Goal: Transaction & Acquisition: Purchase product/service

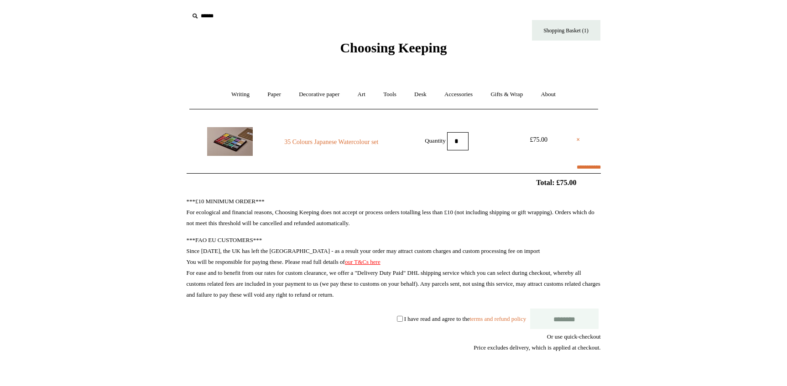
select select "*******"
click at [357, 93] on link "Art +" at bounding box center [361, 95] width 24 height 24
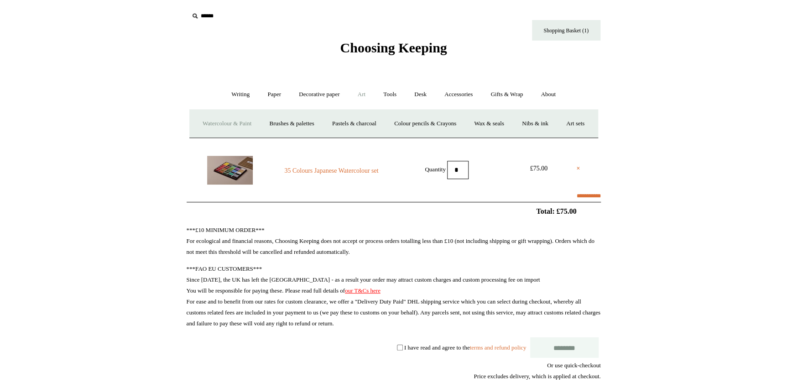
click at [238, 124] on link "Watercolour & Paint" at bounding box center [226, 124] width 65 height 24
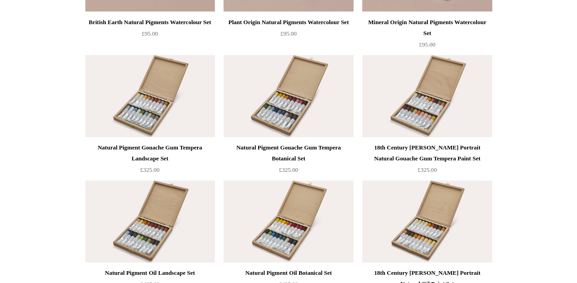
scroll to position [1848, 0]
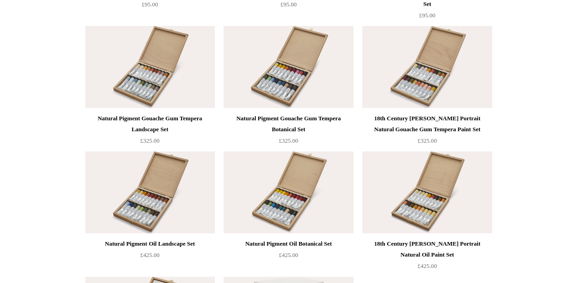
click at [266, 121] on div "Natural Pigment Gouache Gum Tempera Botanical Set" at bounding box center [288, 124] width 125 height 22
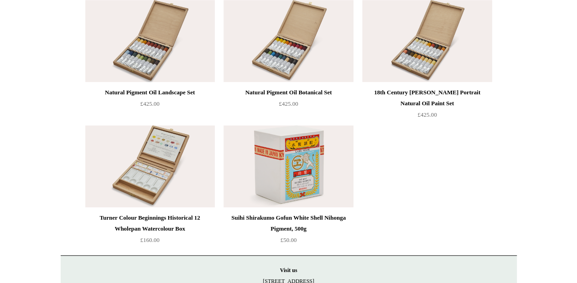
scroll to position [2000, 0]
click at [299, 182] on img at bounding box center [288, 166] width 130 height 82
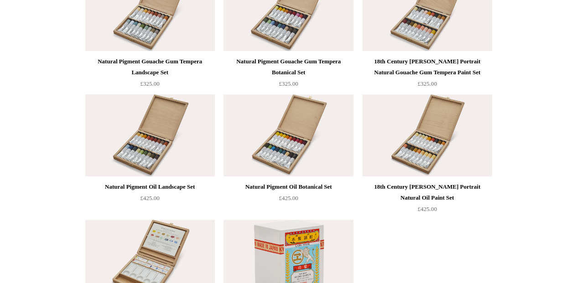
scroll to position [1879, 0]
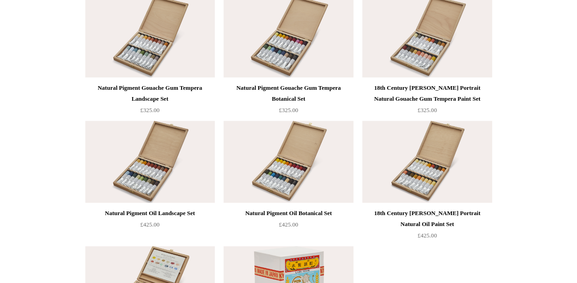
click at [150, 95] on div "Natural Pigment Gouache Gum Tempera Landscape Set" at bounding box center [150, 94] width 125 height 22
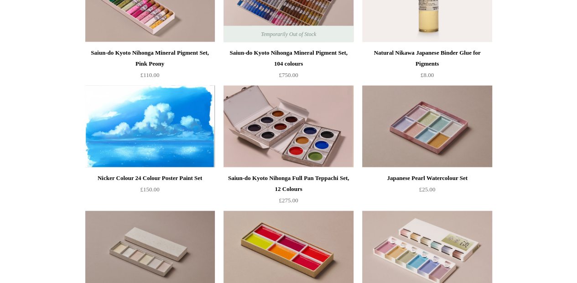
scroll to position [1027, 0]
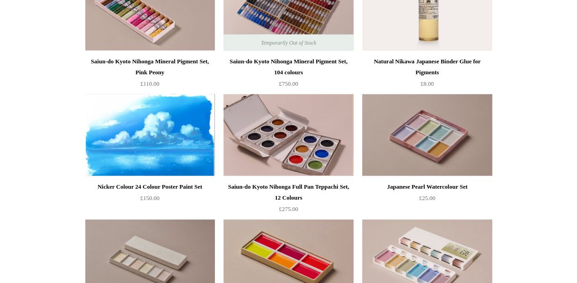
click at [144, 135] on img at bounding box center [150, 135] width 130 height 82
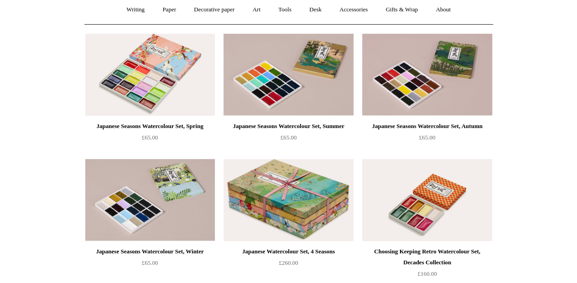
scroll to position [115, 0]
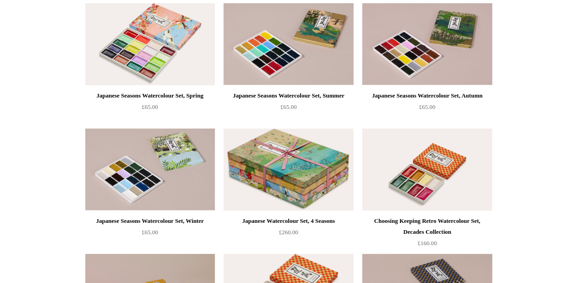
click at [420, 172] on img at bounding box center [427, 170] width 130 height 82
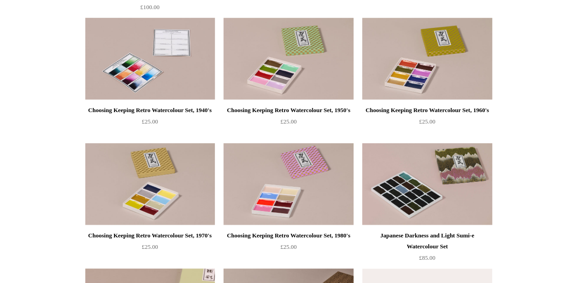
scroll to position [486, 0]
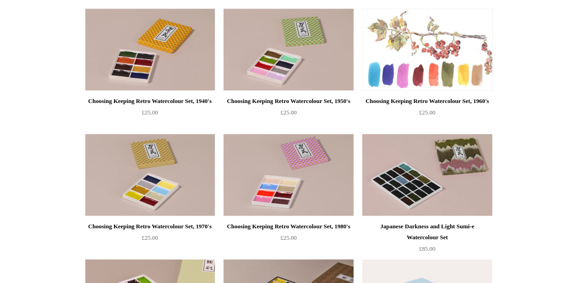
click at [434, 71] on img at bounding box center [427, 50] width 130 height 82
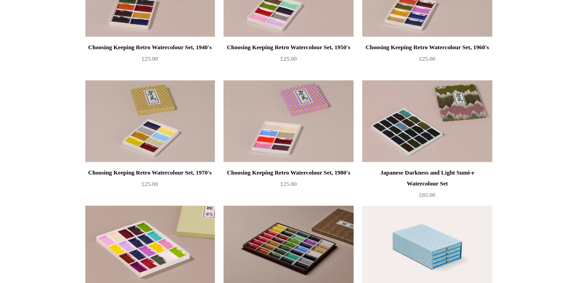
scroll to position [547, 0]
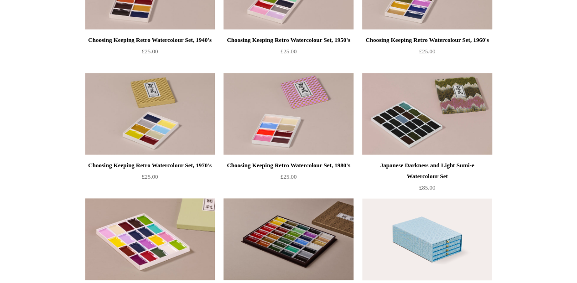
click at [404, 162] on div "Japanese Darkness and Light Sumi-e Watercolour Set" at bounding box center [426, 171] width 125 height 22
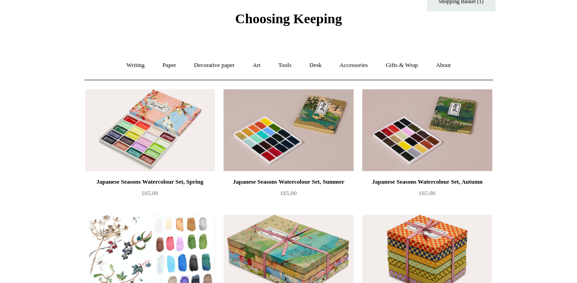
scroll to position [0, 0]
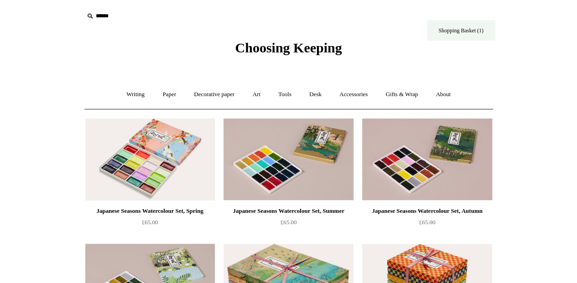
click at [457, 38] on link "Shopping Basket (1)" at bounding box center [461, 30] width 68 height 21
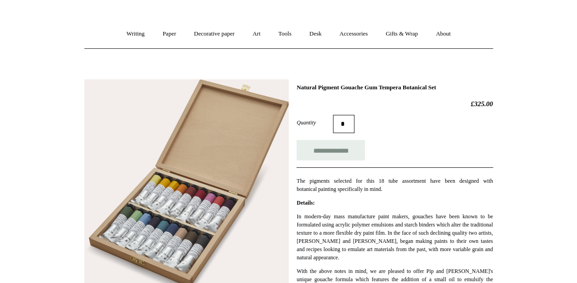
scroll to position [121, 0]
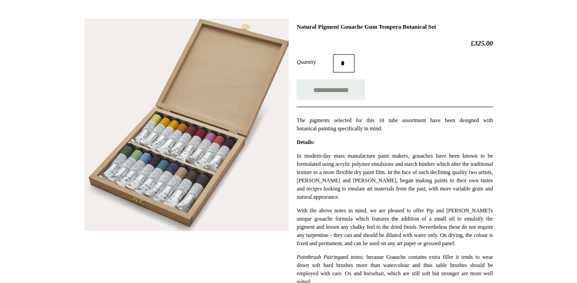
click at [197, 149] on img at bounding box center [186, 125] width 204 height 213
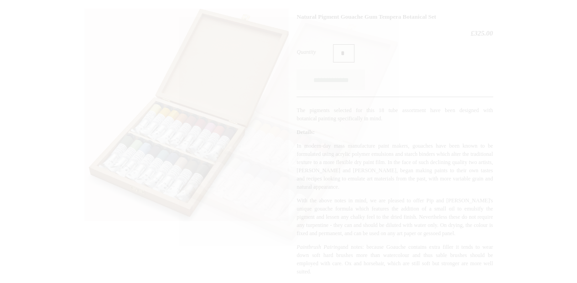
scroll to position [182, 0]
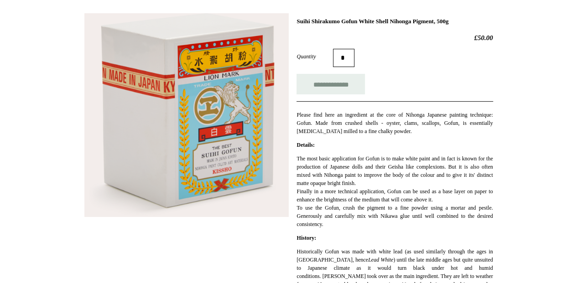
scroll to position [121, 0]
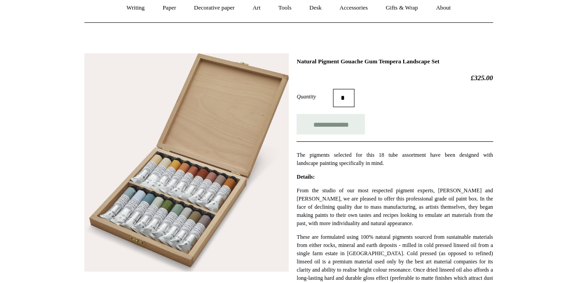
scroll to position [121, 0]
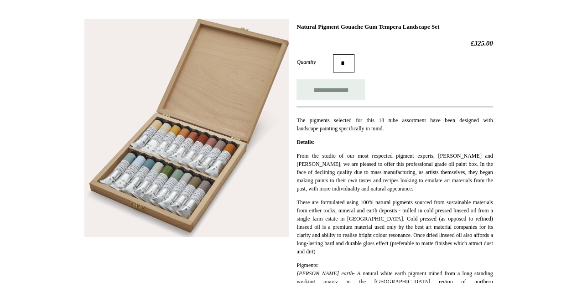
click at [194, 163] on img at bounding box center [186, 128] width 204 height 218
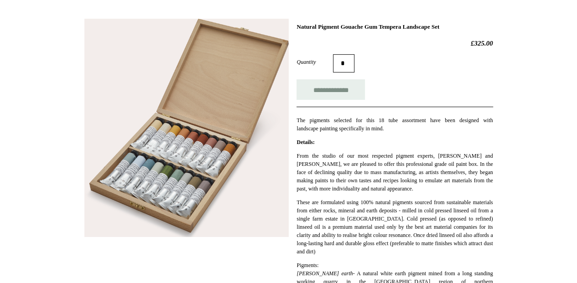
click at [145, 148] on img at bounding box center [186, 128] width 204 height 218
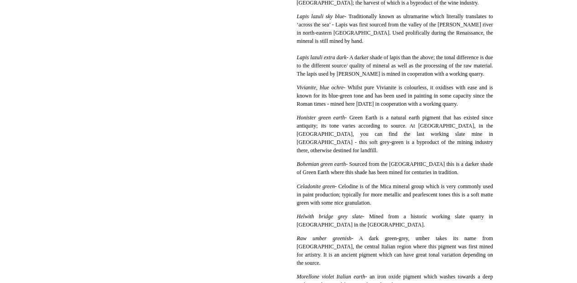
scroll to position [790, 0]
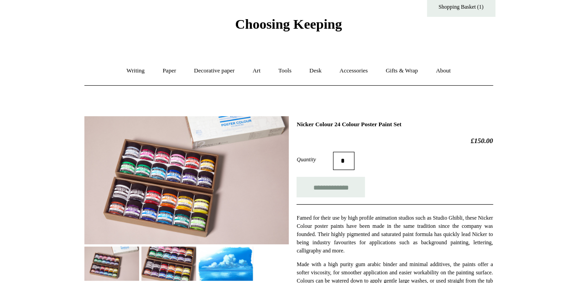
scroll to position [91, 0]
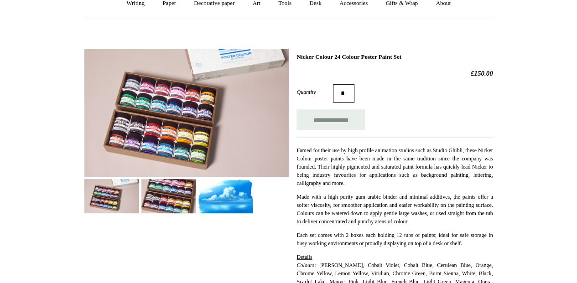
click at [221, 188] on img at bounding box center [225, 196] width 55 height 34
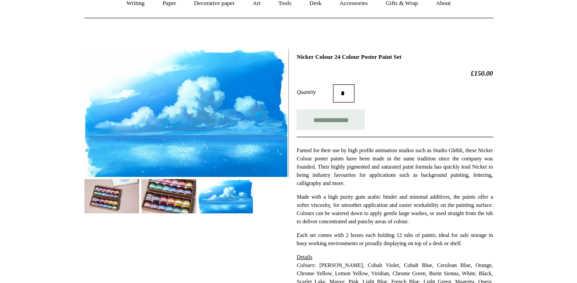
click at [175, 133] on img at bounding box center [186, 113] width 204 height 129
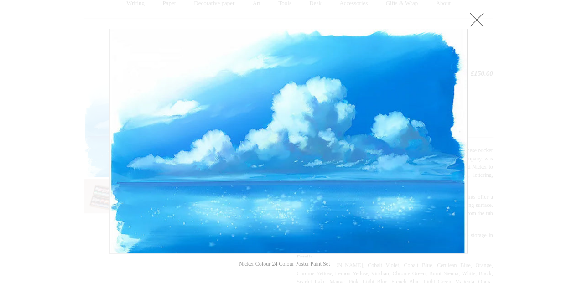
click at [37, 67] on div at bounding box center [288, 260] width 577 height 702
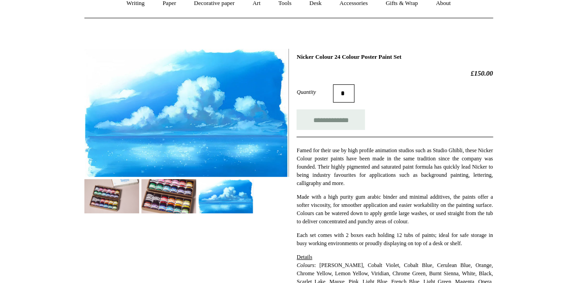
click at [169, 186] on img at bounding box center [168, 196] width 55 height 34
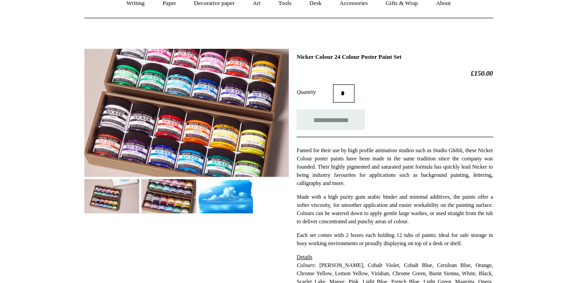
click at [127, 187] on img at bounding box center [111, 196] width 55 height 34
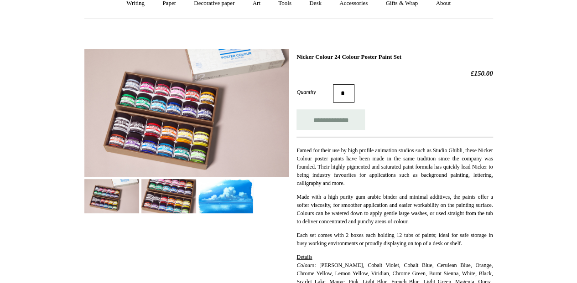
click at [172, 132] on img at bounding box center [186, 113] width 204 height 128
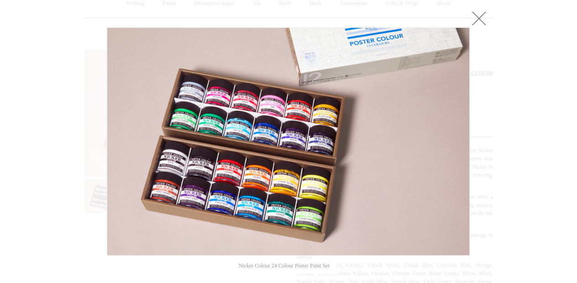
click at [52, 74] on div at bounding box center [288, 260] width 577 height 702
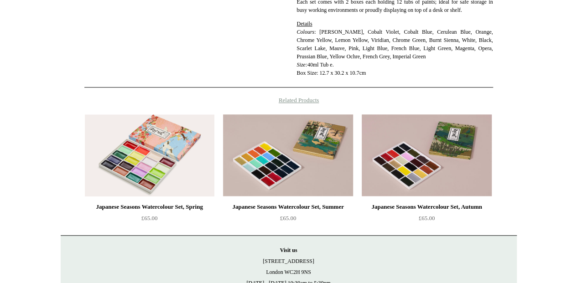
scroll to position [334, 0]
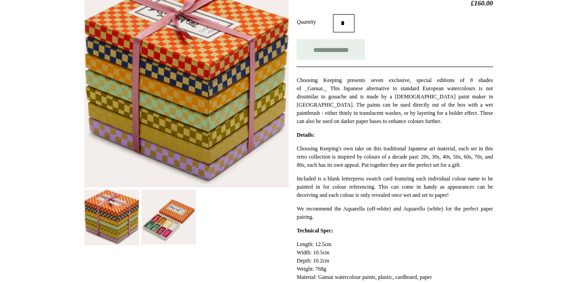
scroll to position [213, 0]
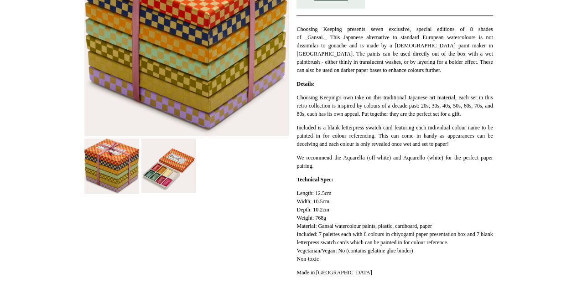
click at [126, 159] on img at bounding box center [111, 167] width 55 height 56
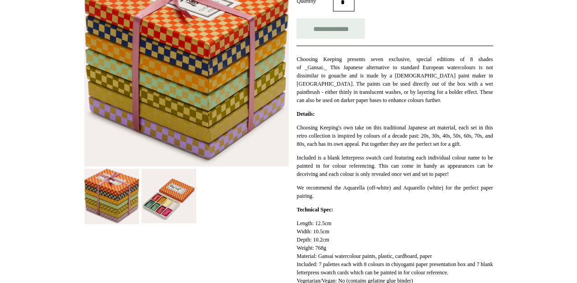
scroll to position [274, 0]
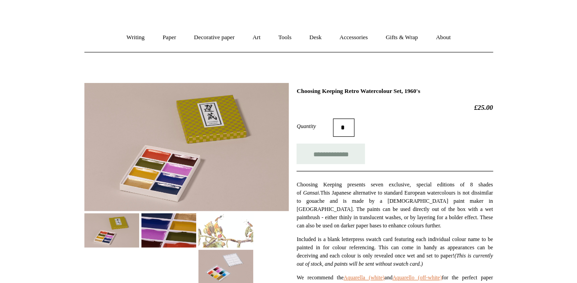
scroll to position [121, 0]
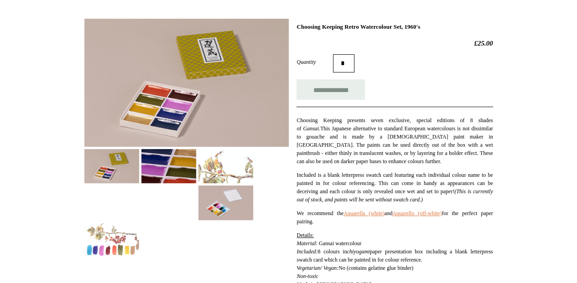
click at [116, 165] on img at bounding box center [111, 166] width 55 height 34
click at [181, 109] on img at bounding box center [186, 83] width 204 height 128
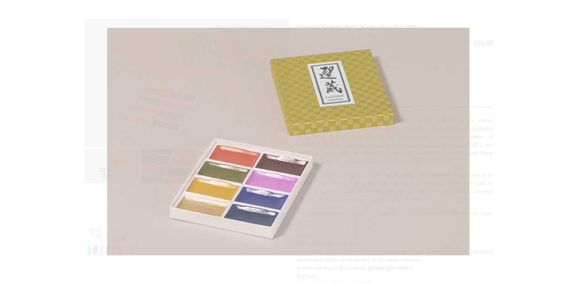
click at [215, 166] on img at bounding box center [288, 142] width 362 height 228
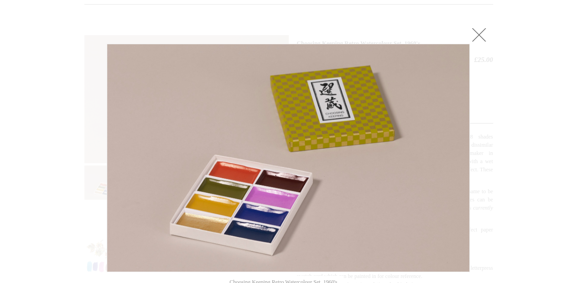
scroll to position [91, 0]
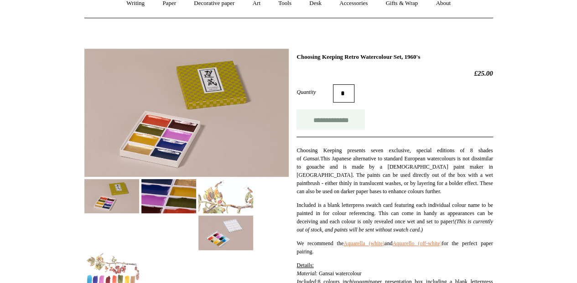
click at [325, 122] on input "**********" at bounding box center [330, 119] width 68 height 21
type input "**********"
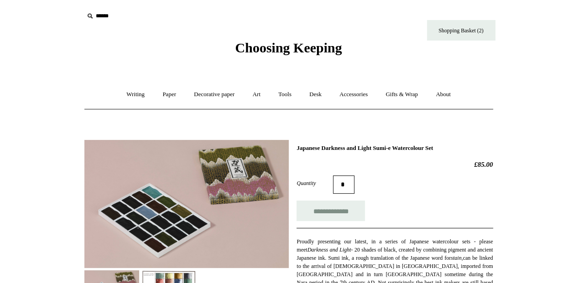
click at [141, 270] on img at bounding box center [168, 287] width 55 height 34
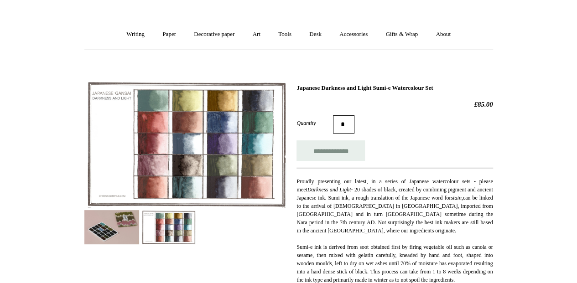
scroll to position [61, 0]
click at [161, 216] on img at bounding box center [168, 227] width 55 height 34
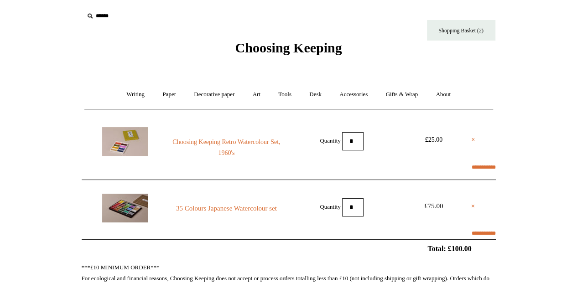
click at [129, 138] on img at bounding box center [125, 141] width 46 height 29
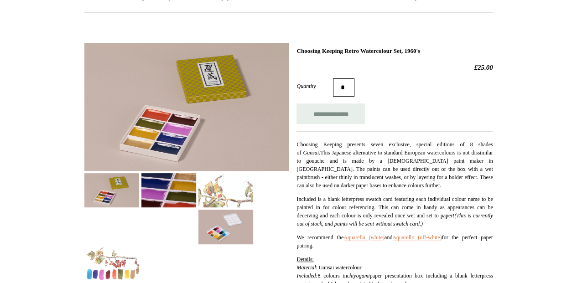
scroll to position [91, 0]
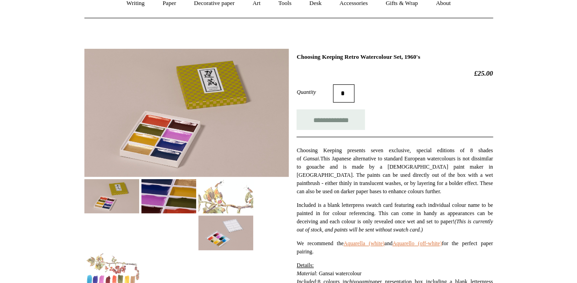
click at [233, 240] on img at bounding box center [225, 233] width 55 height 34
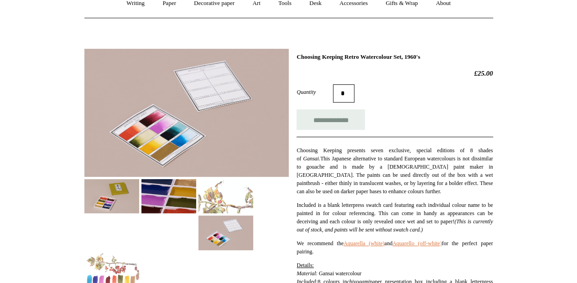
click at [122, 198] on img at bounding box center [111, 196] width 55 height 34
click at [166, 190] on img at bounding box center [168, 196] width 55 height 34
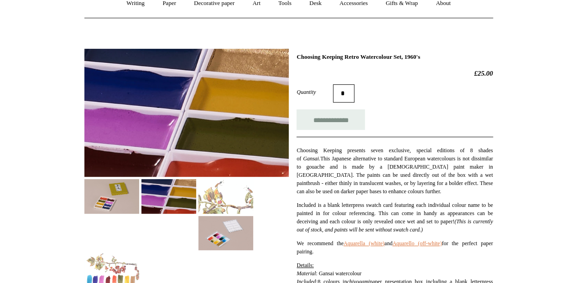
click at [161, 135] on img at bounding box center [186, 113] width 204 height 129
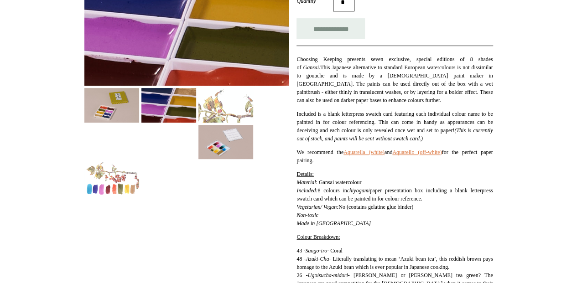
click at [130, 175] on img at bounding box center [111, 178] width 55 height 34
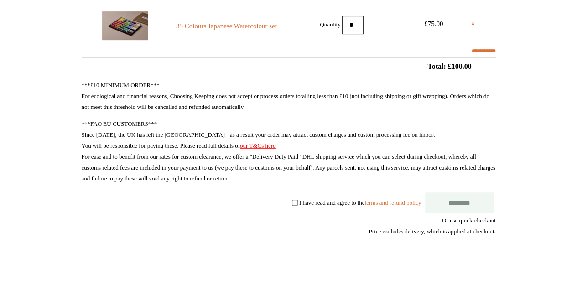
select select "*******"
type input "****"
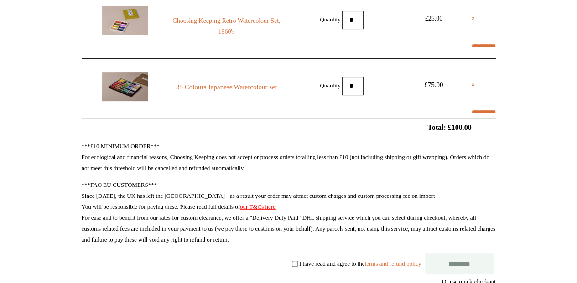
scroll to position [30, 0]
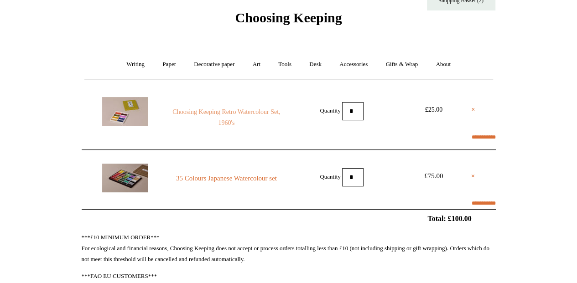
click at [212, 114] on link "Choosing Keeping Retro Watercolour Set, 1960's" at bounding box center [226, 118] width 124 height 22
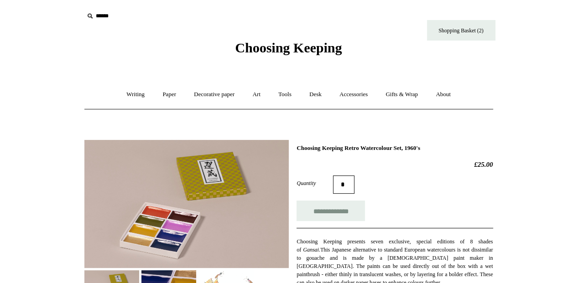
click at [452, 98] on link "About +" at bounding box center [442, 95] width 31 height 24
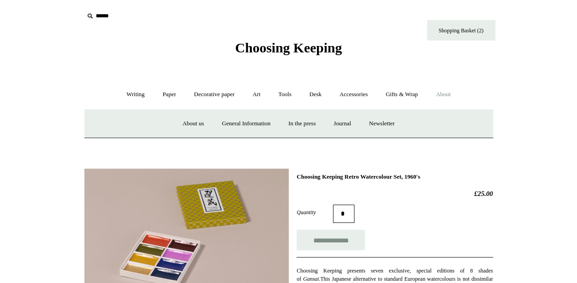
drag, startPoint x: 436, startPoint y: 122, endPoint x: 409, endPoint y: 144, distance: 35.3
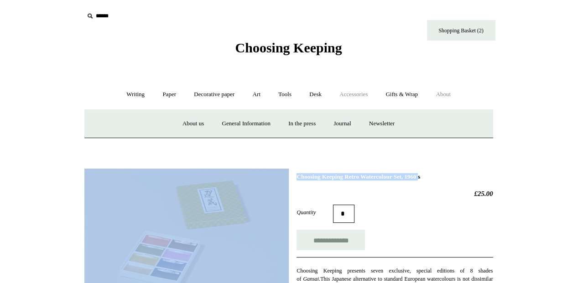
click at [351, 98] on link "Accessories +" at bounding box center [353, 95] width 45 height 24
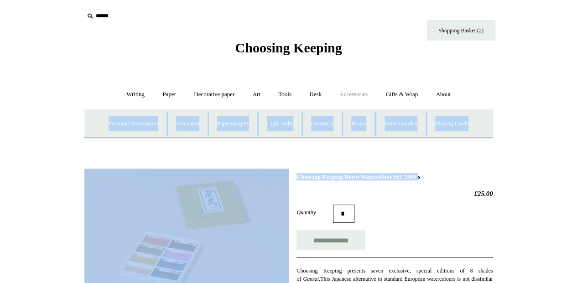
click at [351, 94] on link "Accessories -" at bounding box center [353, 95] width 45 height 24
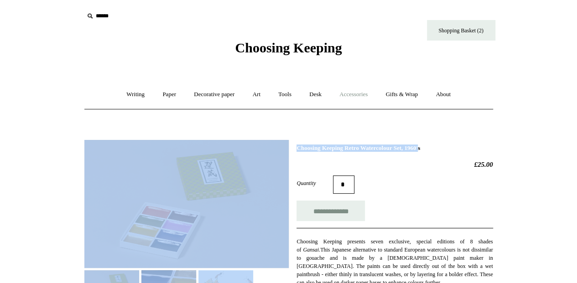
click at [347, 90] on link "Accessories +" at bounding box center [353, 95] width 45 height 24
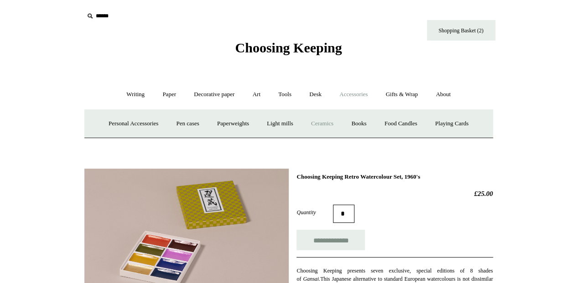
click at [327, 119] on link "Ceramics +" at bounding box center [322, 124] width 39 height 24
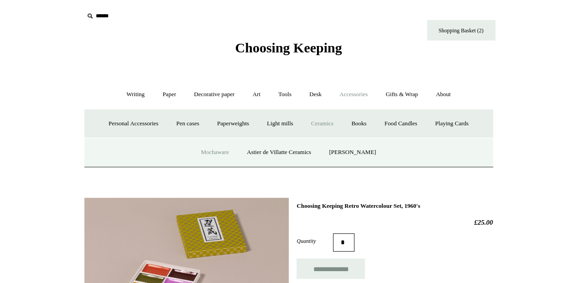
click at [212, 150] on link "Mochaware" at bounding box center [214, 152] width 44 height 24
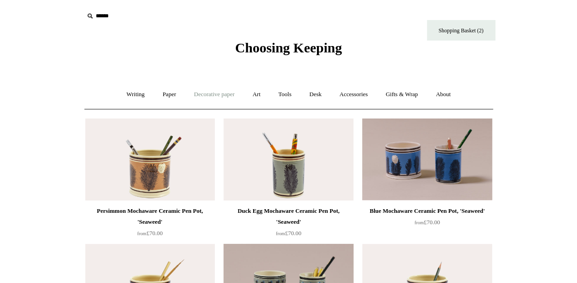
click at [215, 97] on link "Decorative paper +" at bounding box center [214, 95] width 57 height 24
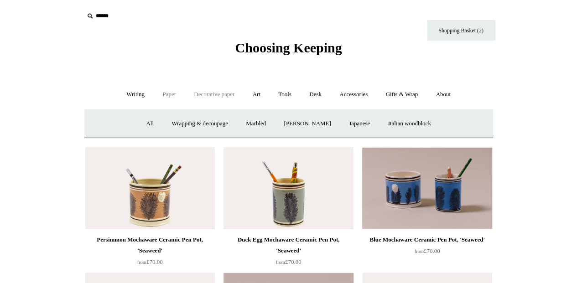
click at [163, 96] on link "Paper +" at bounding box center [169, 95] width 30 height 24
click at [163, 96] on link "Paper -" at bounding box center [169, 95] width 30 height 24
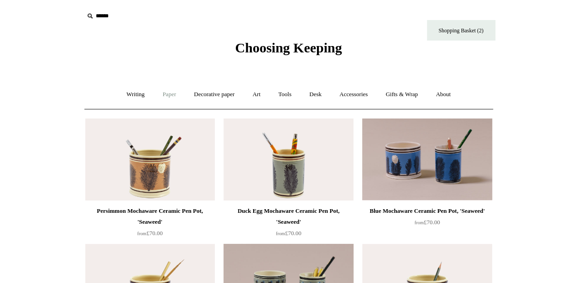
click at [163, 96] on link "Paper +" at bounding box center [169, 95] width 30 height 24
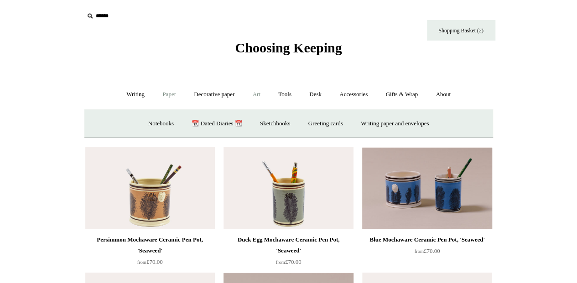
click at [254, 94] on link "Art +" at bounding box center [256, 95] width 24 height 24
click at [201, 126] on link "Brushes & palettes" at bounding box center [186, 124] width 61 height 24
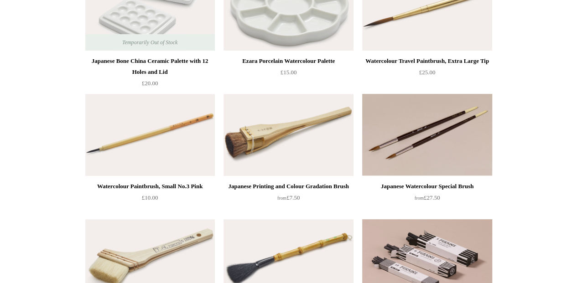
scroll to position [152, 0]
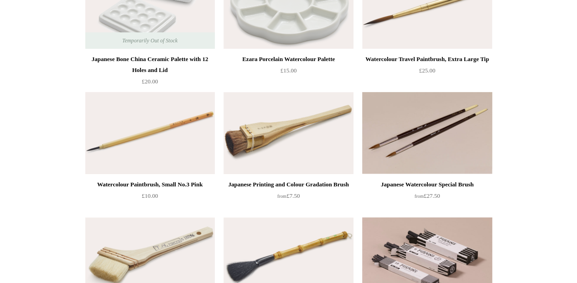
click at [168, 133] on img at bounding box center [150, 133] width 130 height 82
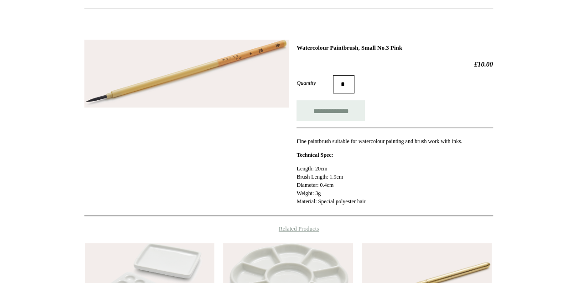
scroll to position [30, 0]
